Goal: Information Seeking & Learning: Learn about a topic

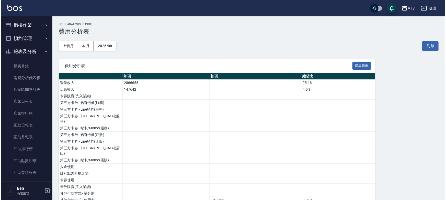
scroll to position [418, 0]
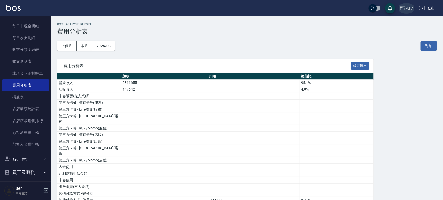
click at [404, 10] on icon "button" at bounding box center [403, 8] width 5 height 5
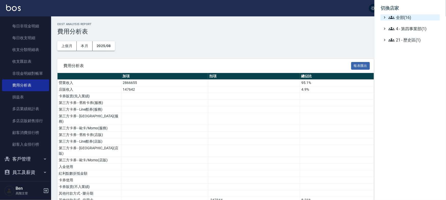
click at [401, 20] on span "全部(16)" at bounding box center [412, 17] width 49 height 6
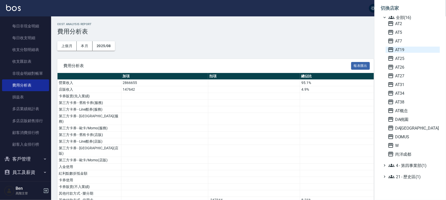
click at [395, 47] on span "AT19" at bounding box center [413, 49] width 50 height 6
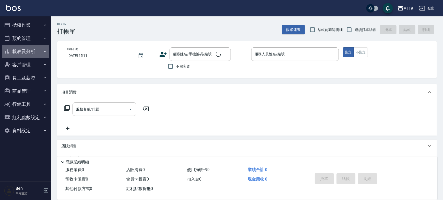
click at [23, 51] on button "報表及分析" at bounding box center [25, 51] width 47 height 13
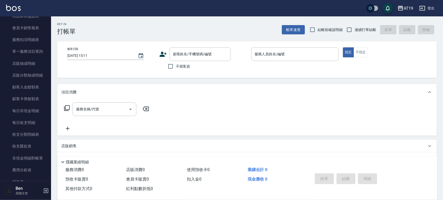
scroll to position [343, 0]
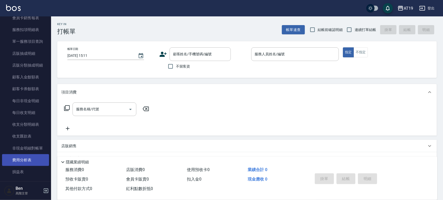
click at [25, 158] on link "費用分析表" at bounding box center [25, 160] width 47 height 12
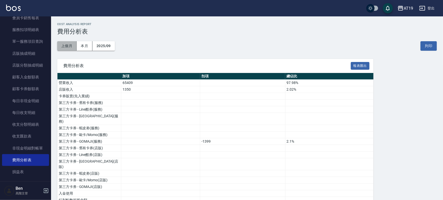
click at [69, 46] on button "上個月" at bounding box center [66, 45] width 19 height 9
click at [409, 9] on div "AT19" at bounding box center [408, 8] width 9 height 6
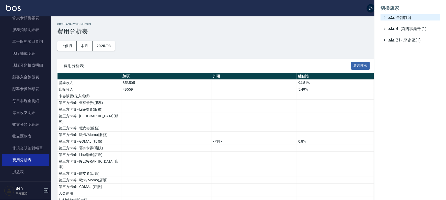
click at [406, 15] on span "全部(16)" at bounding box center [412, 17] width 49 height 6
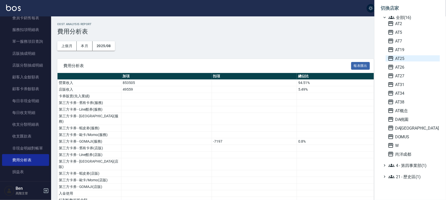
click at [402, 60] on span "AT25" at bounding box center [413, 58] width 50 height 6
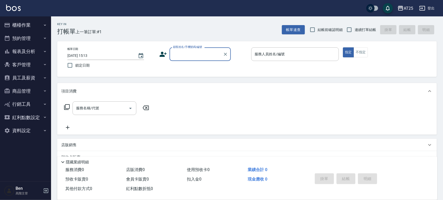
click at [28, 51] on button "報表及分析" at bounding box center [25, 51] width 47 height 13
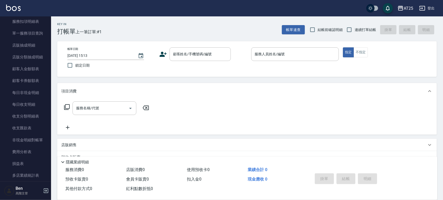
scroll to position [354, 0]
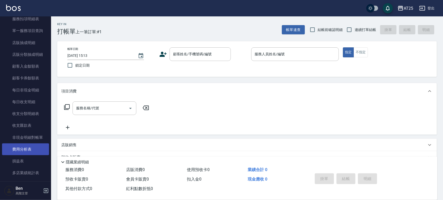
click at [26, 149] on link "費用分析表" at bounding box center [25, 149] width 47 height 12
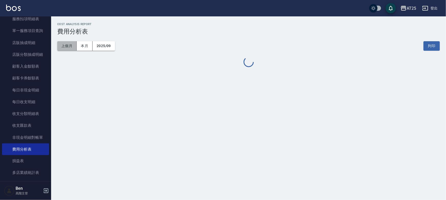
drag, startPoint x: 72, startPoint y: 46, endPoint x: 189, endPoint y: 76, distance: 120.9
click at [72, 46] on button "上個月" at bounding box center [66, 45] width 19 height 9
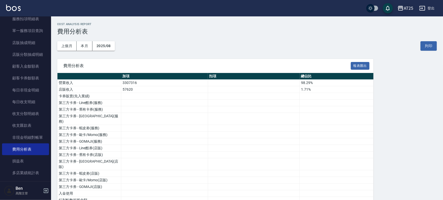
click at [409, 8] on div "AT25" at bounding box center [408, 8] width 9 height 6
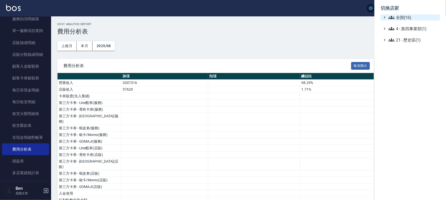
click at [405, 17] on span "全部(16)" at bounding box center [412, 17] width 49 height 6
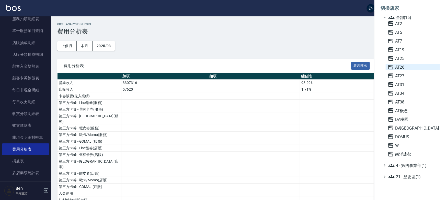
click at [397, 69] on span "AT26" at bounding box center [413, 67] width 50 height 6
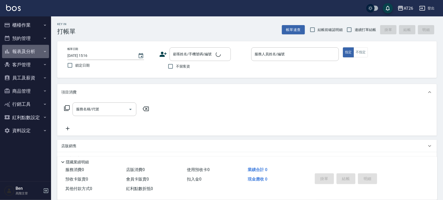
click at [28, 51] on button "報表及分析" at bounding box center [25, 51] width 47 height 13
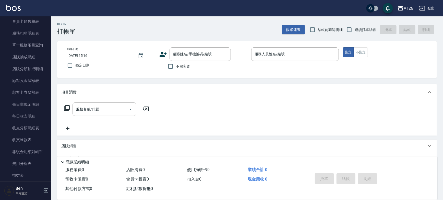
scroll to position [342, 0]
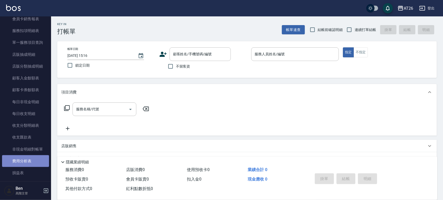
click at [27, 162] on link "費用分析表" at bounding box center [25, 161] width 47 height 12
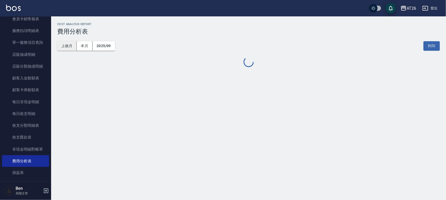
click at [70, 43] on button "上個月" at bounding box center [66, 45] width 19 height 9
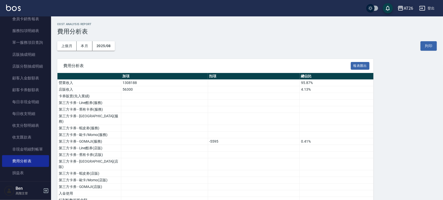
click at [410, 6] on div "AT26" at bounding box center [408, 8] width 9 height 6
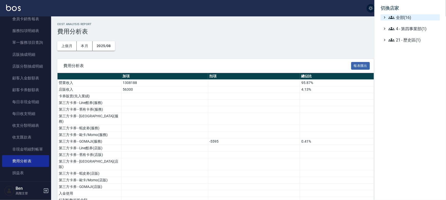
click at [406, 16] on span "全部(16)" at bounding box center [412, 17] width 49 height 6
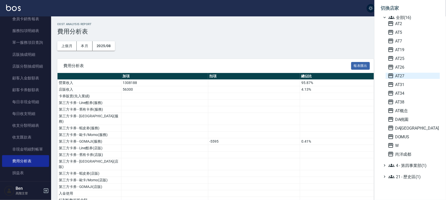
click at [405, 74] on span "AT27" at bounding box center [413, 76] width 50 height 6
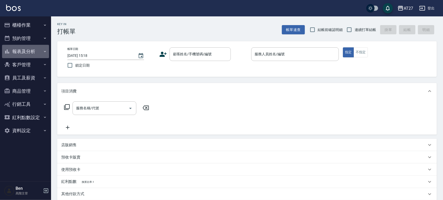
click at [19, 49] on button "報表及分析" at bounding box center [25, 51] width 47 height 13
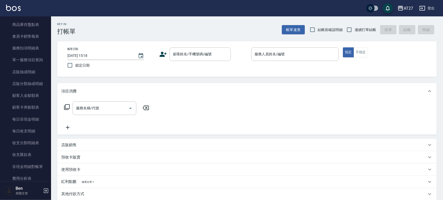
scroll to position [371, 0]
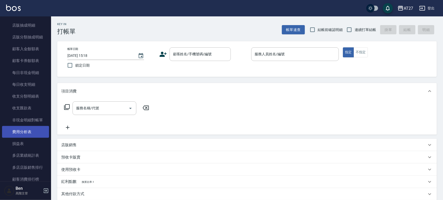
drag, startPoint x: 26, startPoint y: 132, endPoint x: 29, endPoint y: 127, distance: 5.3
click at [26, 132] on link "費用分析表" at bounding box center [25, 132] width 47 height 12
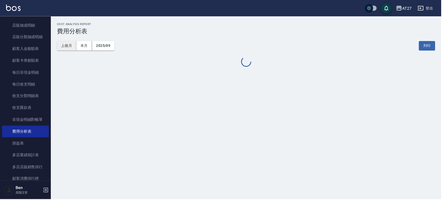
click at [72, 48] on button "上個月" at bounding box center [66, 45] width 19 height 9
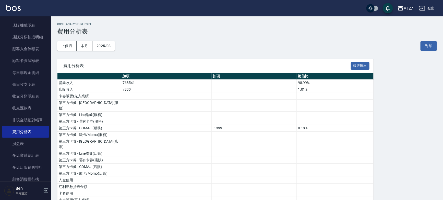
click at [405, 12] on button "AT27" at bounding box center [406, 8] width 20 height 10
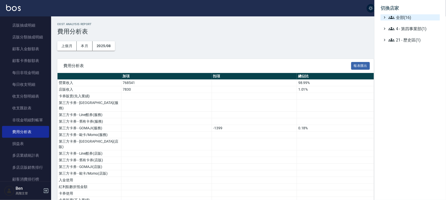
click at [400, 18] on span "全部(16)" at bounding box center [412, 17] width 49 height 6
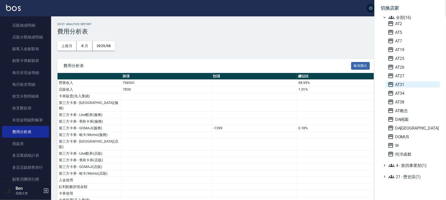
click at [397, 85] on span "AT31" at bounding box center [413, 84] width 50 height 6
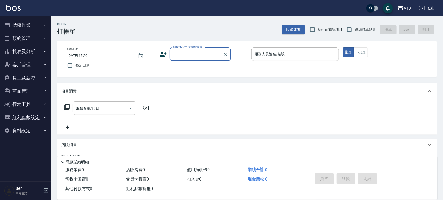
click at [20, 50] on button "報表及分析" at bounding box center [25, 51] width 47 height 13
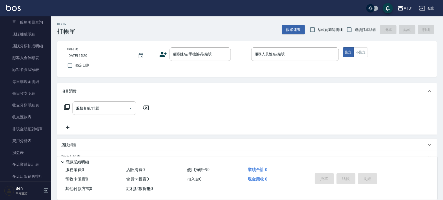
scroll to position [363, 0]
click at [25, 140] on link "費用分析表" at bounding box center [25, 140] width 47 height 12
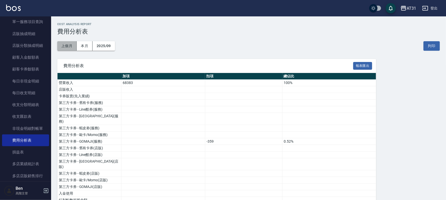
click at [66, 45] on button "上個月" at bounding box center [66, 45] width 19 height 9
click at [407, 10] on div "AT31" at bounding box center [408, 8] width 9 height 6
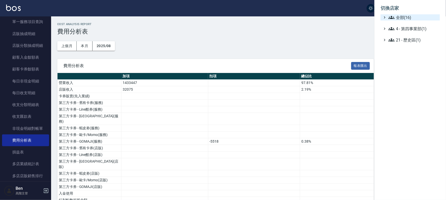
click at [408, 18] on span "全部(16)" at bounding box center [412, 17] width 49 height 6
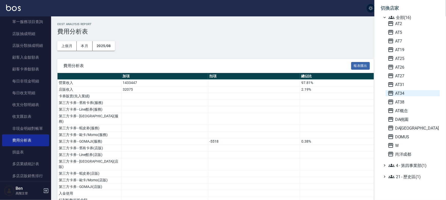
click at [401, 93] on span "AT34" at bounding box center [413, 93] width 50 height 6
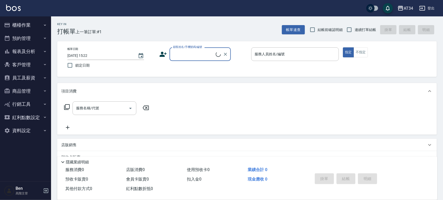
click at [25, 50] on button "報表及分析" at bounding box center [25, 51] width 47 height 13
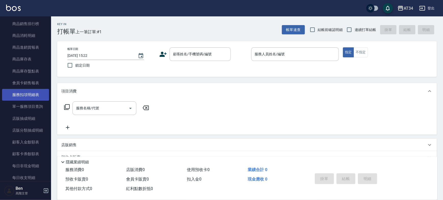
scroll to position [348, 0]
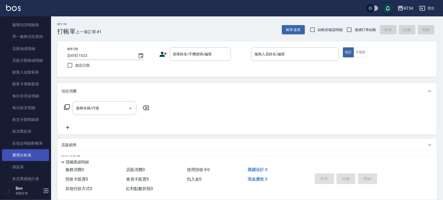
click at [32, 155] on link "費用分析表" at bounding box center [25, 155] width 47 height 12
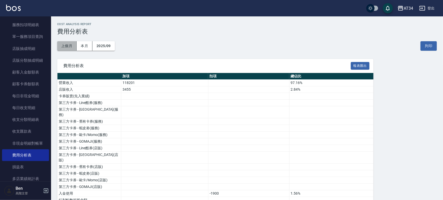
click at [66, 48] on button "上個月" at bounding box center [66, 45] width 19 height 9
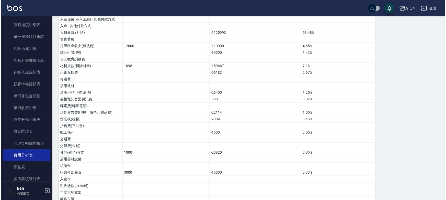
scroll to position [355, 0]
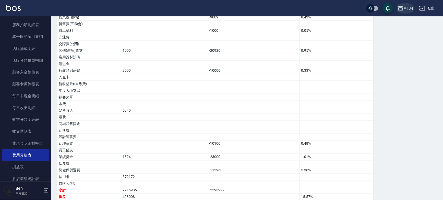
click at [404, 7] on icon "button" at bounding box center [401, 8] width 6 height 6
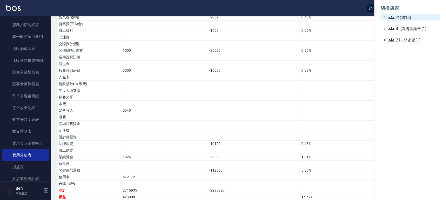
click at [404, 16] on span "全部(16)" at bounding box center [412, 17] width 49 height 6
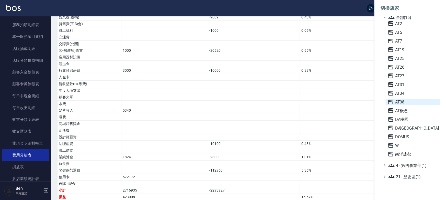
click at [399, 101] on span "AT38" at bounding box center [413, 102] width 50 height 6
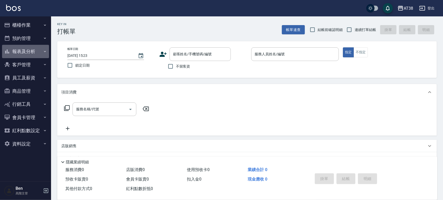
click at [25, 51] on button "報表及分析" at bounding box center [25, 51] width 47 height 13
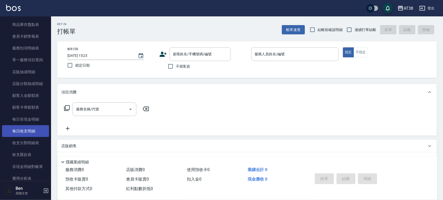
scroll to position [395, 0]
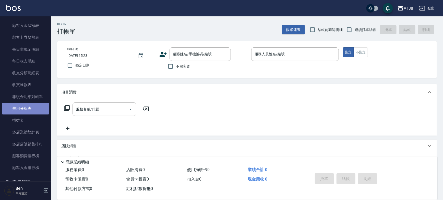
click at [27, 108] on link "費用分析表" at bounding box center [25, 108] width 47 height 12
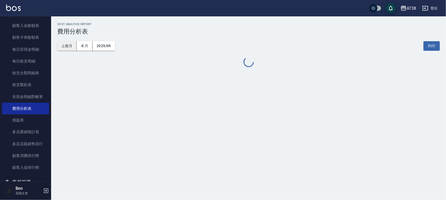
drag, startPoint x: 66, startPoint y: 43, endPoint x: 62, endPoint y: 46, distance: 4.5
click at [66, 44] on button "上個月" at bounding box center [66, 45] width 19 height 9
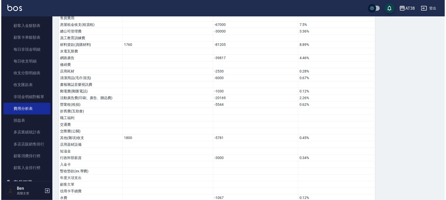
scroll to position [244, 0]
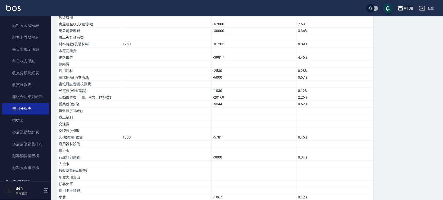
click at [406, 7] on div "AT38" at bounding box center [408, 8] width 9 height 6
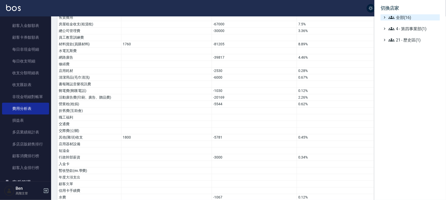
click at [406, 17] on span "全部(16)" at bounding box center [412, 17] width 49 height 6
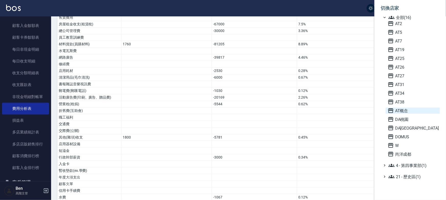
click at [397, 111] on span "AT概念" at bounding box center [413, 110] width 50 height 6
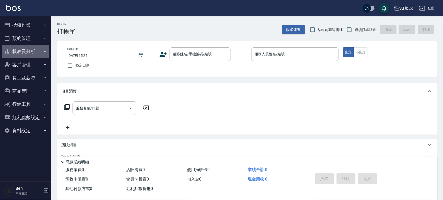
click at [26, 51] on button "報表及分析" at bounding box center [25, 51] width 47 height 13
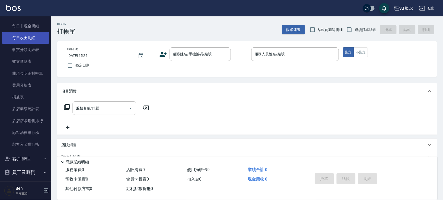
scroll to position [441, 0]
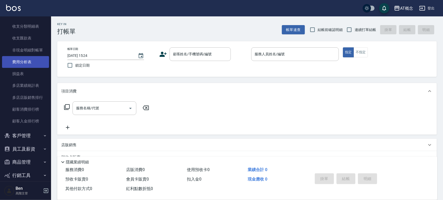
drag, startPoint x: 13, startPoint y: 60, endPoint x: 36, endPoint y: 59, distance: 22.7
click at [13, 60] on link "費用分析表" at bounding box center [25, 62] width 47 height 12
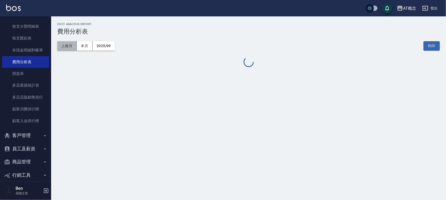
click at [66, 43] on button "上個月" at bounding box center [66, 45] width 19 height 9
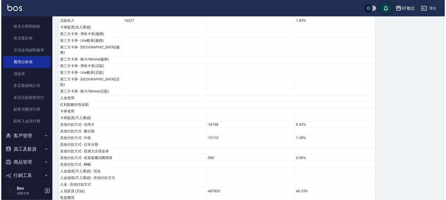
scroll to position [29, 0]
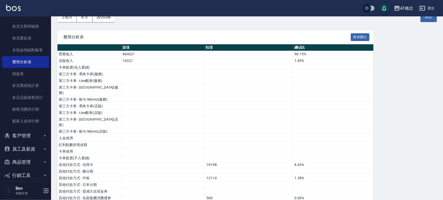
click at [401, 4] on button "AT概念" at bounding box center [403, 8] width 23 height 10
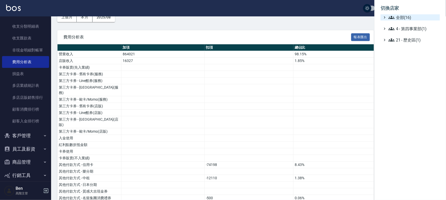
click at [402, 16] on span "全部(16)" at bounding box center [412, 17] width 49 height 6
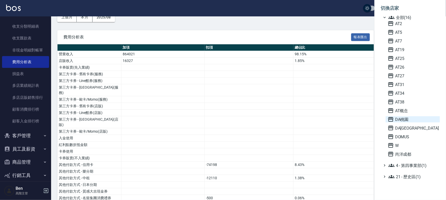
click at [400, 118] on span "DA桃園" at bounding box center [413, 119] width 50 height 6
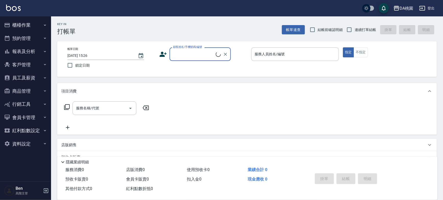
click at [24, 50] on button "報表及分析" at bounding box center [25, 51] width 47 height 13
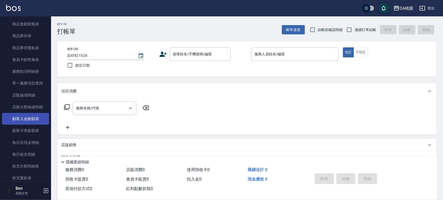
scroll to position [371, 0]
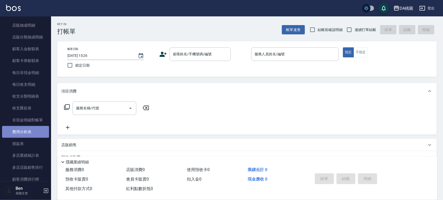
click at [31, 133] on link "費用分析表" at bounding box center [25, 132] width 47 height 12
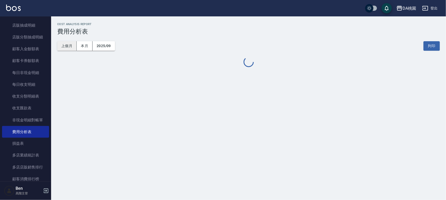
click at [69, 47] on button "上個月" at bounding box center [66, 45] width 19 height 9
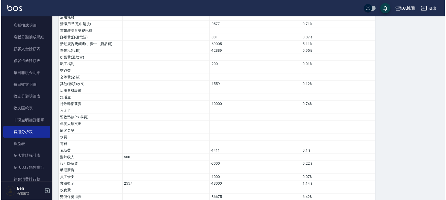
scroll to position [355, 0]
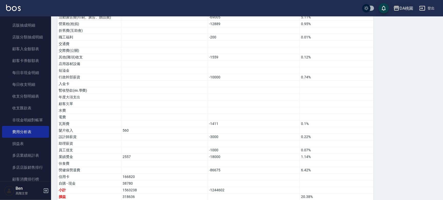
click at [404, 6] on div "DA桃園" at bounding box center [407, 8] width 14 height 6
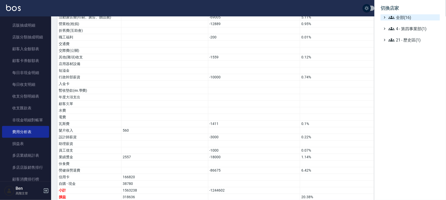
click at [397, 16] on span "全部(16)" at bounding box center [412, 17] width 49 height 6
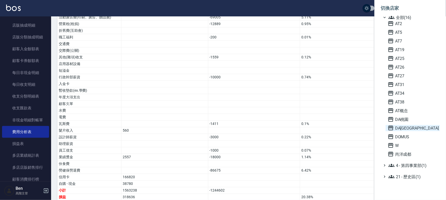
click at [401, 128] on span "DA[GEOGRAPHIC_DATA]" at bounding box center [413, 128] width 50 height 6
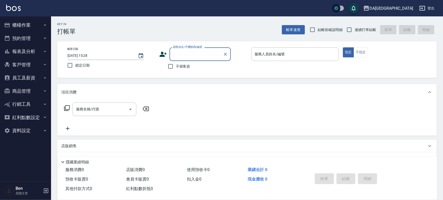
click at [27, 49] on button "報表及分析" at bounding box center [25, 51] width 47 height 13
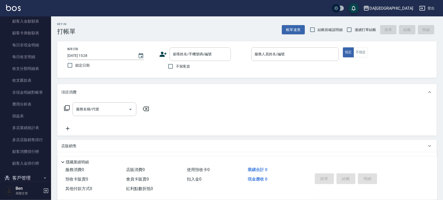
scroll to position [405, 0]
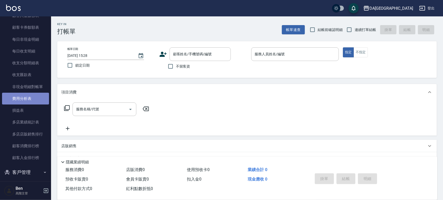
click at [30, 92] on link "費用分析表" at bounding box center [25, 98] width 47 height 12
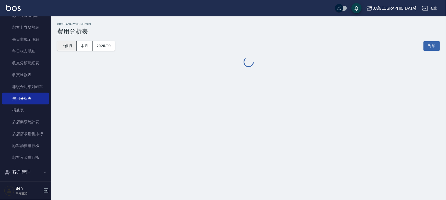
click at [66, 43] on button "上個月" at bounding box center [66, 45] width 19 height 9
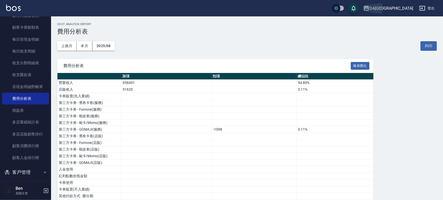
click at [401, 5] on div "DA[GEOGRAPHIC_DATA]" at bounding box center [392, 8] width 44 height 6
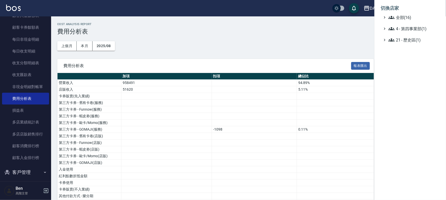
click at [403, 14] on li "切換店家" at bounding box center [409, 8] width 59 height 12
click at [399, 16] on span "全部(16)" at bounding box center [412, 17] width 49 height 6
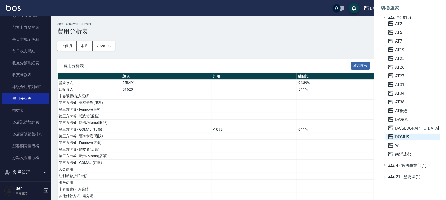
click at [400, 138] on span "DOMUS" at bounding box center [413, 136] width 50 height 6
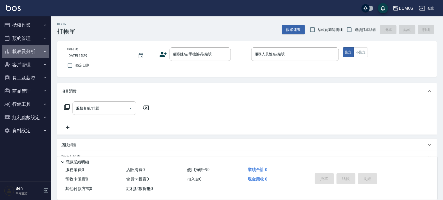
click at [19, 52] on button "報表及分析" at bounding box center [25, 51] width 47 height 13
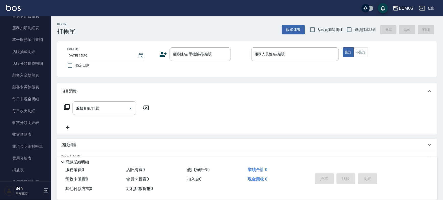
scroll to position [353, 0]
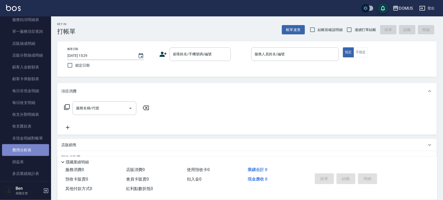
click at [29, 149] on link "費用分析表" at bounding box center [25, 150] width 47 height 12
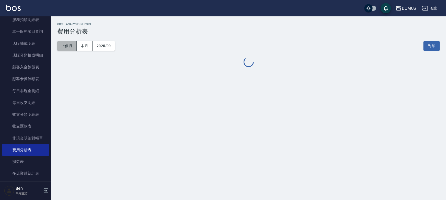
click at [64, 47] on button "上個月" at bounding box center [66, 45] width 19 height 9
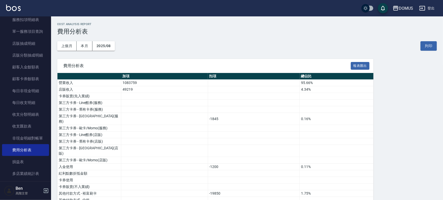
click at [408, 5] on div "DOMUS" at bounding box center [406, 8] width 14 height 6
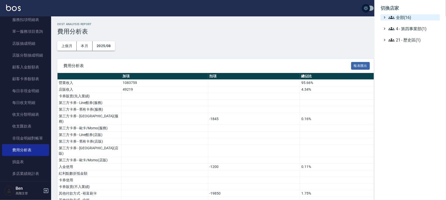
click at [398, 18] on span "全部(16)" at bounding box center [412, 17] width 49 height 6
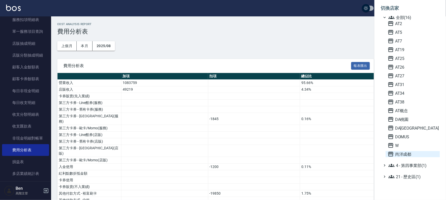
click at [404, 151] on span "尚洋成都" at bounding box center [413, 154] width 50 height 6
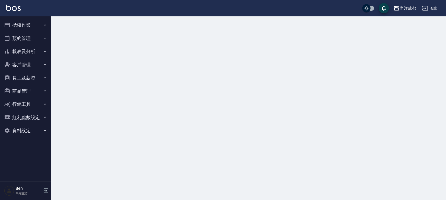
click at [31, 51] on button "報表及分析" at bounding box center [25, 51] width 47 height 13
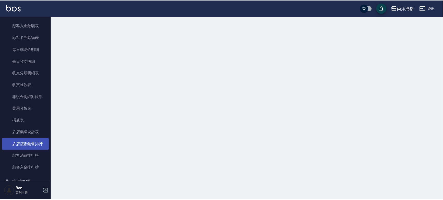
scroll to position [441, 0]
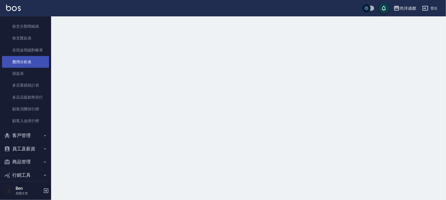
drag, startPoint x: 25, startPoint y: 62, endPoint x: 30, endPoint y: 58, distance: 6.1
click at [25, 62] on link "費用分析表" at bounding box center [25, 62] width 47 height 12
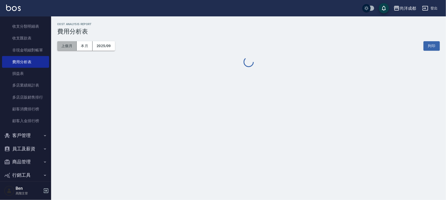
click at [64, 42] on button "上個月" at bounding box center [66, 45] width 19 height 9
